Goal: Transaction & Acquisition: Purchase product/service

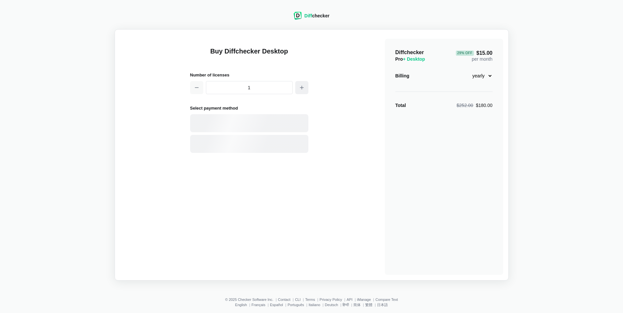
click at [304, 85] on button "button" at bounding box center [301, 87] width 13 height 13
type input "3"
